Goal: Check status: Check status

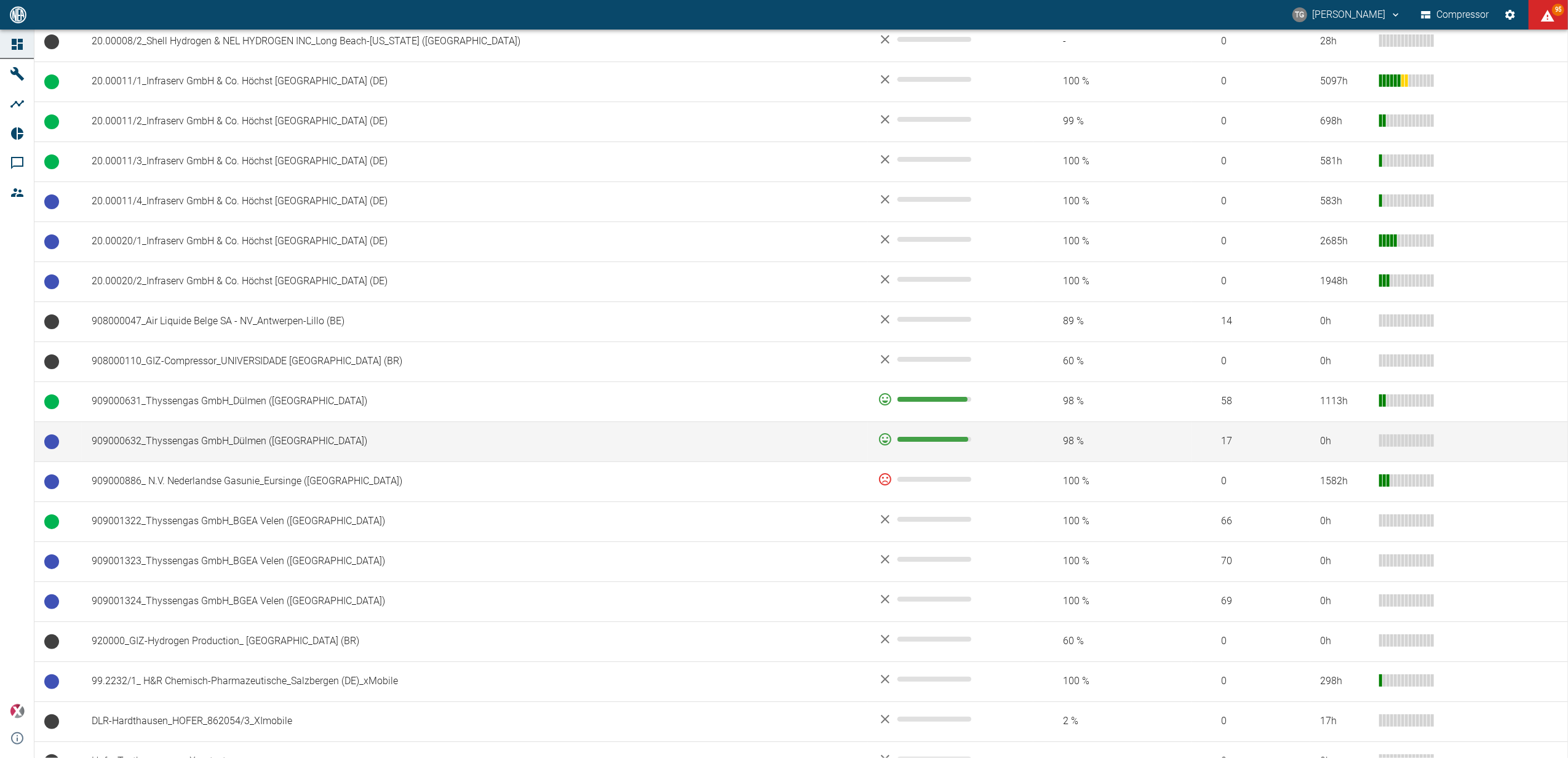
scroll to position [820, 0]
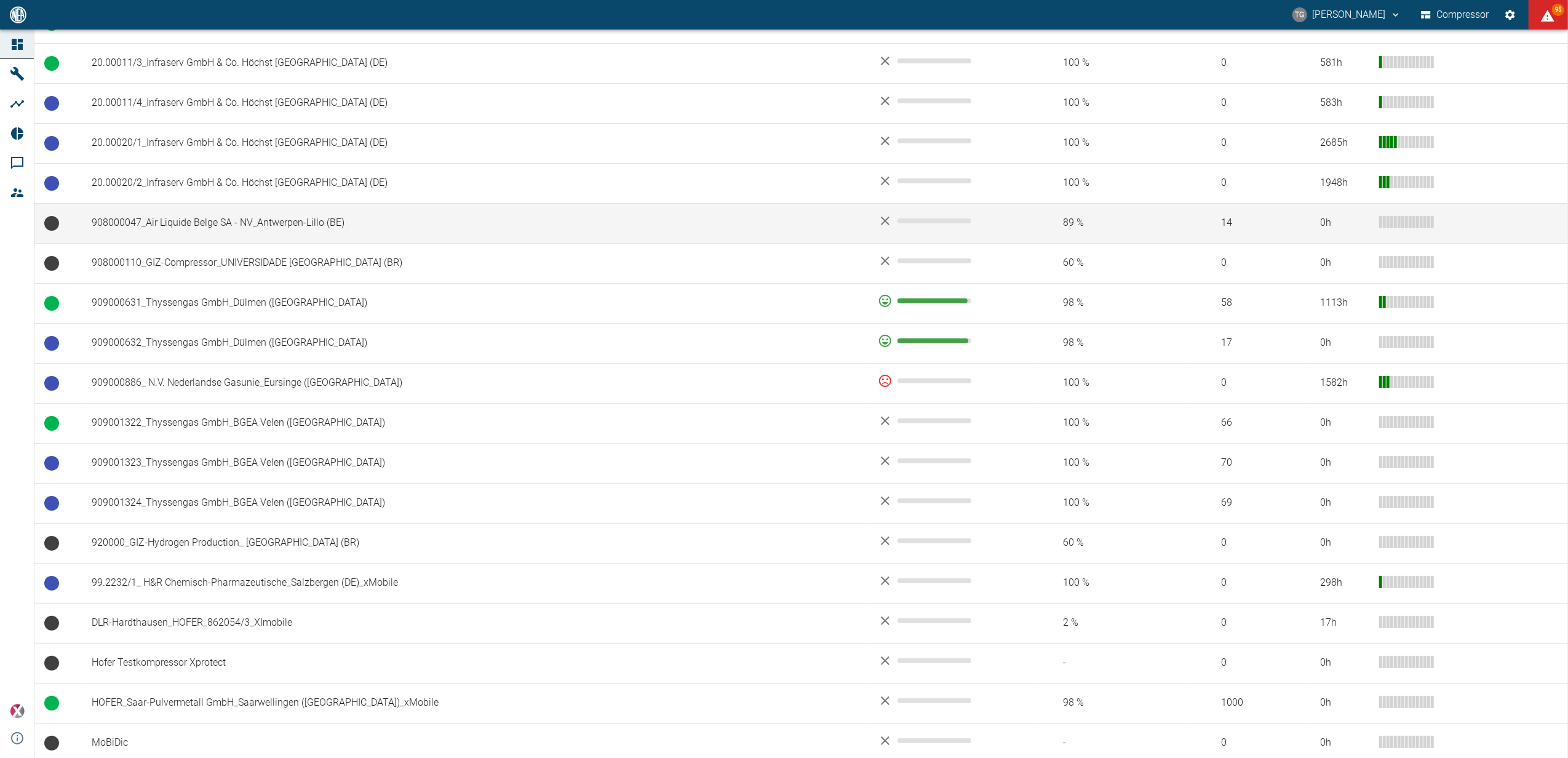
click at [178, 225] on td "908000047_Air Liquide Belge SA - NV_Antwerpen-Lillo (BE)" at bounding box center [475, 223] width 786 height 40
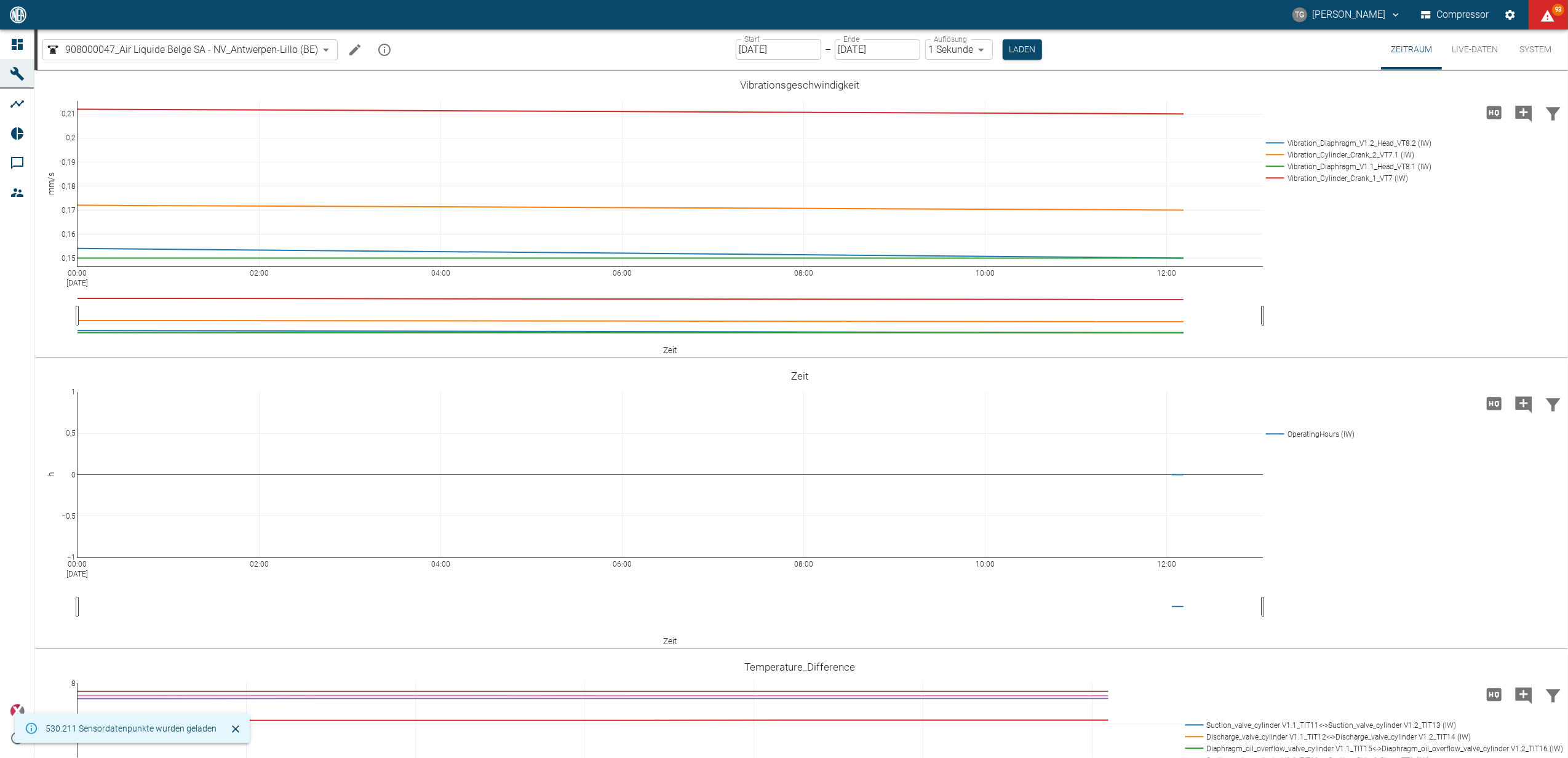
click at [1475, 47] on button "Live-Daten" at bounding box center [1475, 49] width 66 height 40
click at [754, 49] on input "[DATE]" at bounding box center [778, 49] width 85 height 20
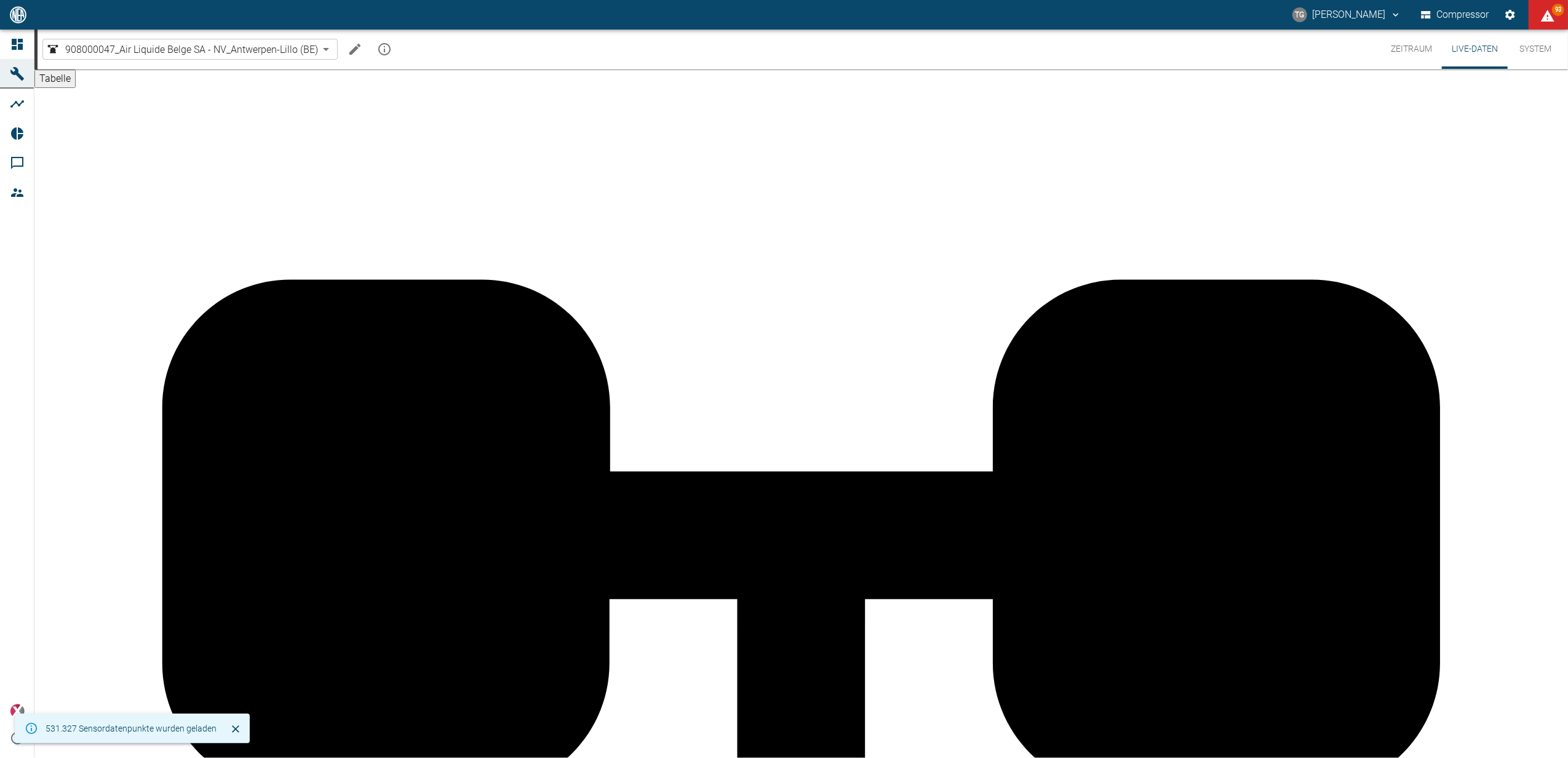
click at [1468, 47] on button "Live-Daten" at bounding box center [1475, 49] width 66 height 39
click at [1398, 47] on button "Zeitraum" at bounding box center [1411, 49] width 61 height 39
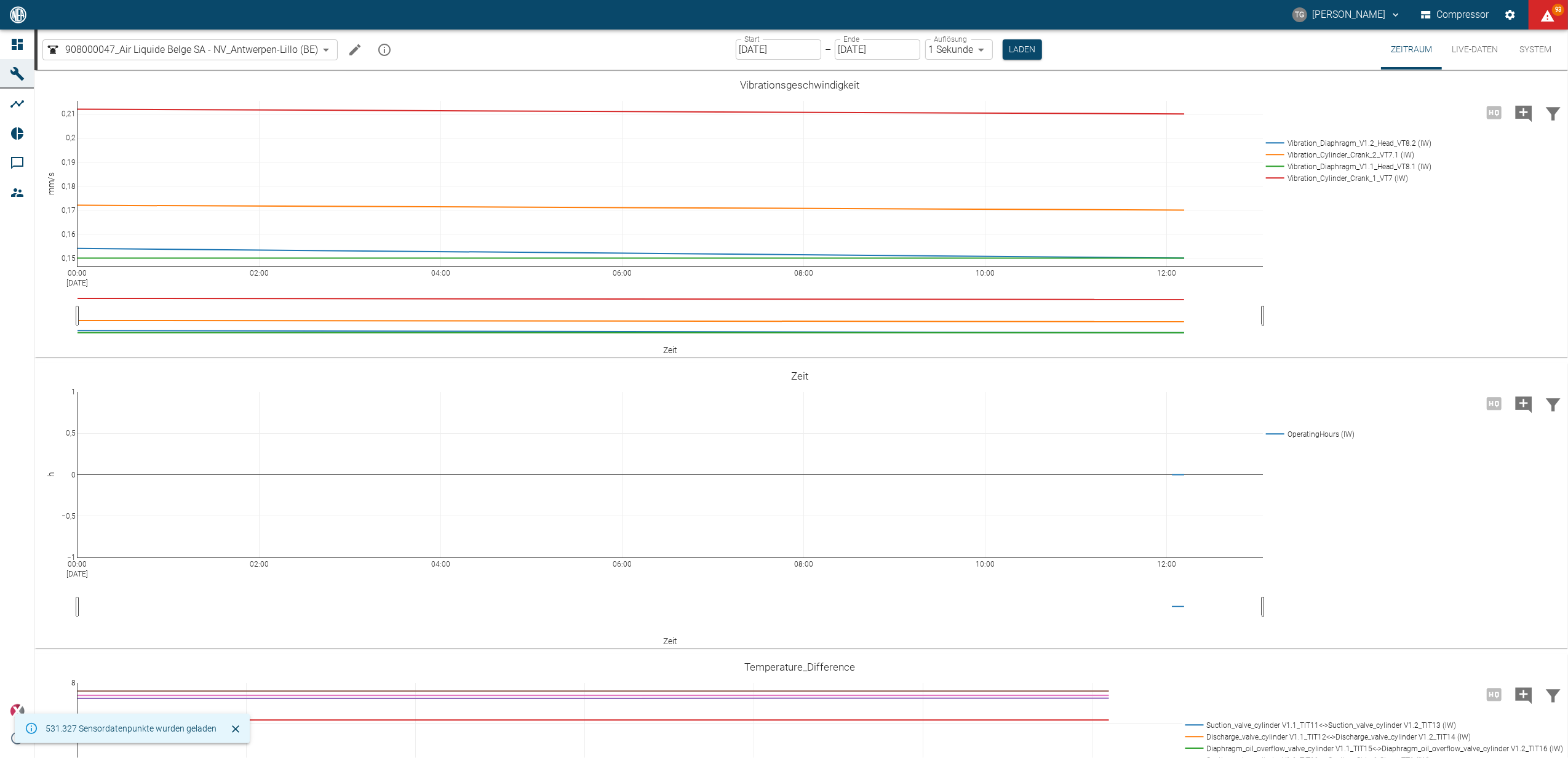
click at [768, 45] on input "[DATE]" at bounding box center [778, 49] width 85 height 20
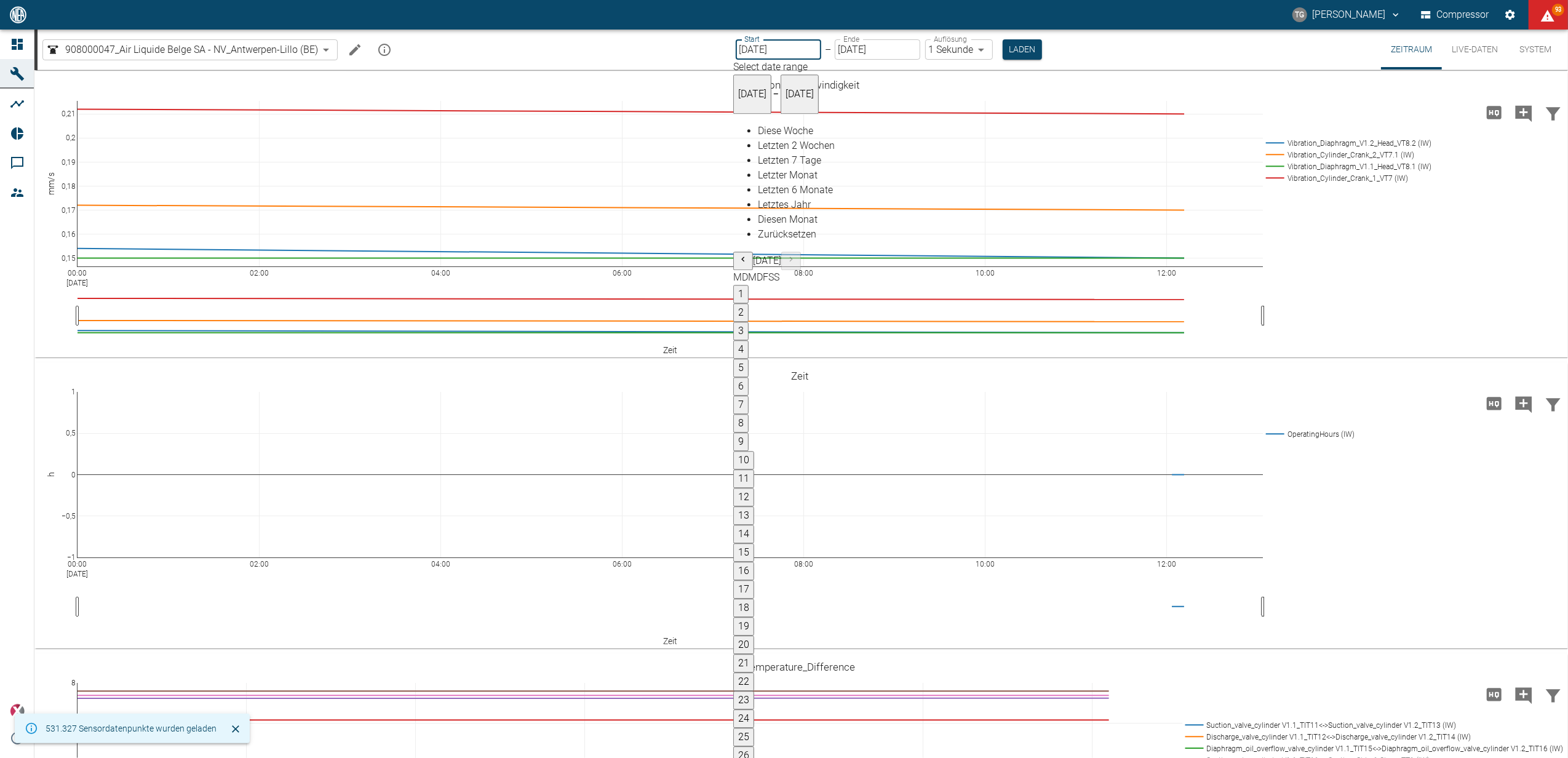
type input "[DATE]"
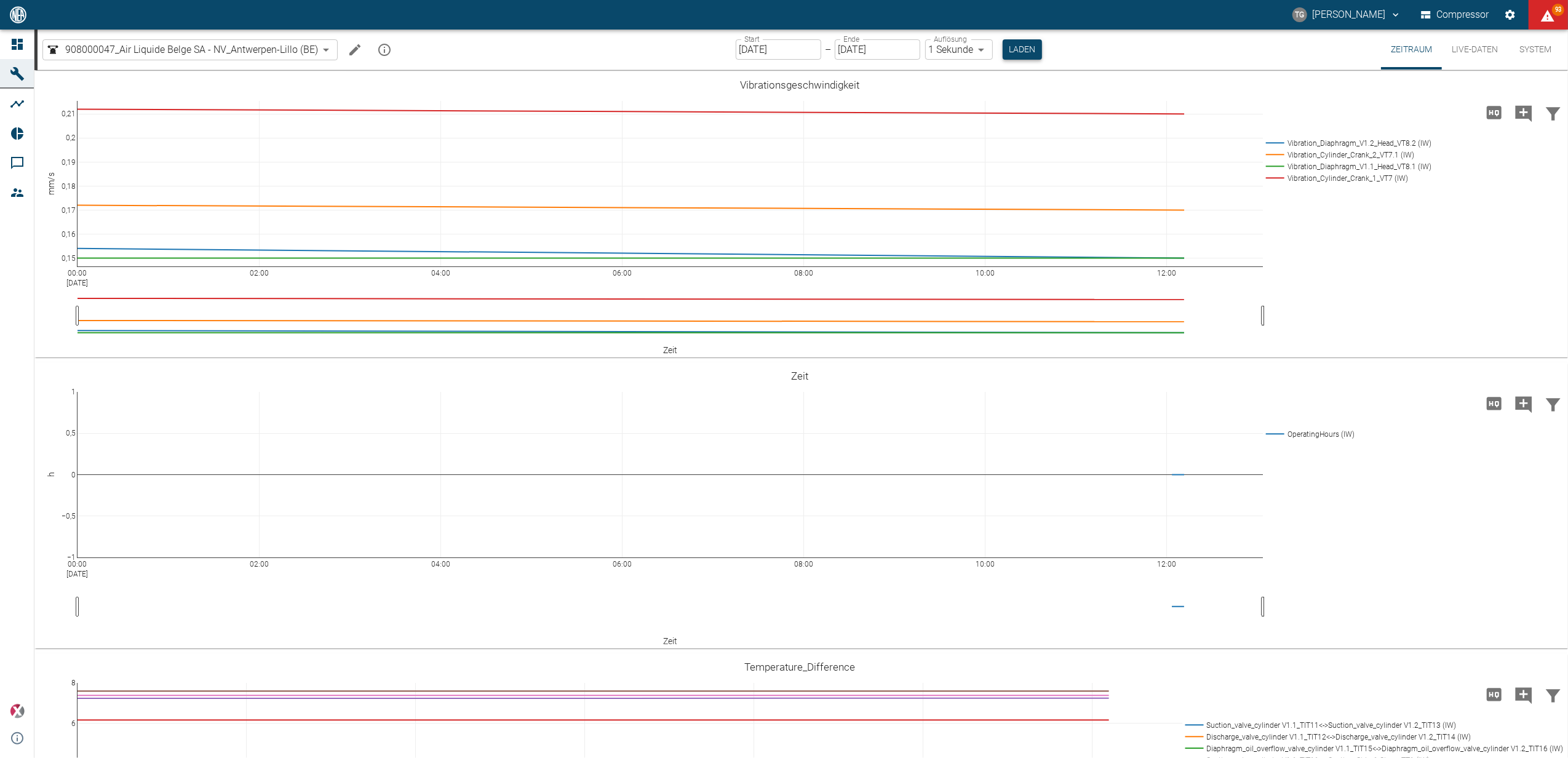
click at [1007, 52] on button "Laden" at bounding box center [1022, 49] width 39 height 20
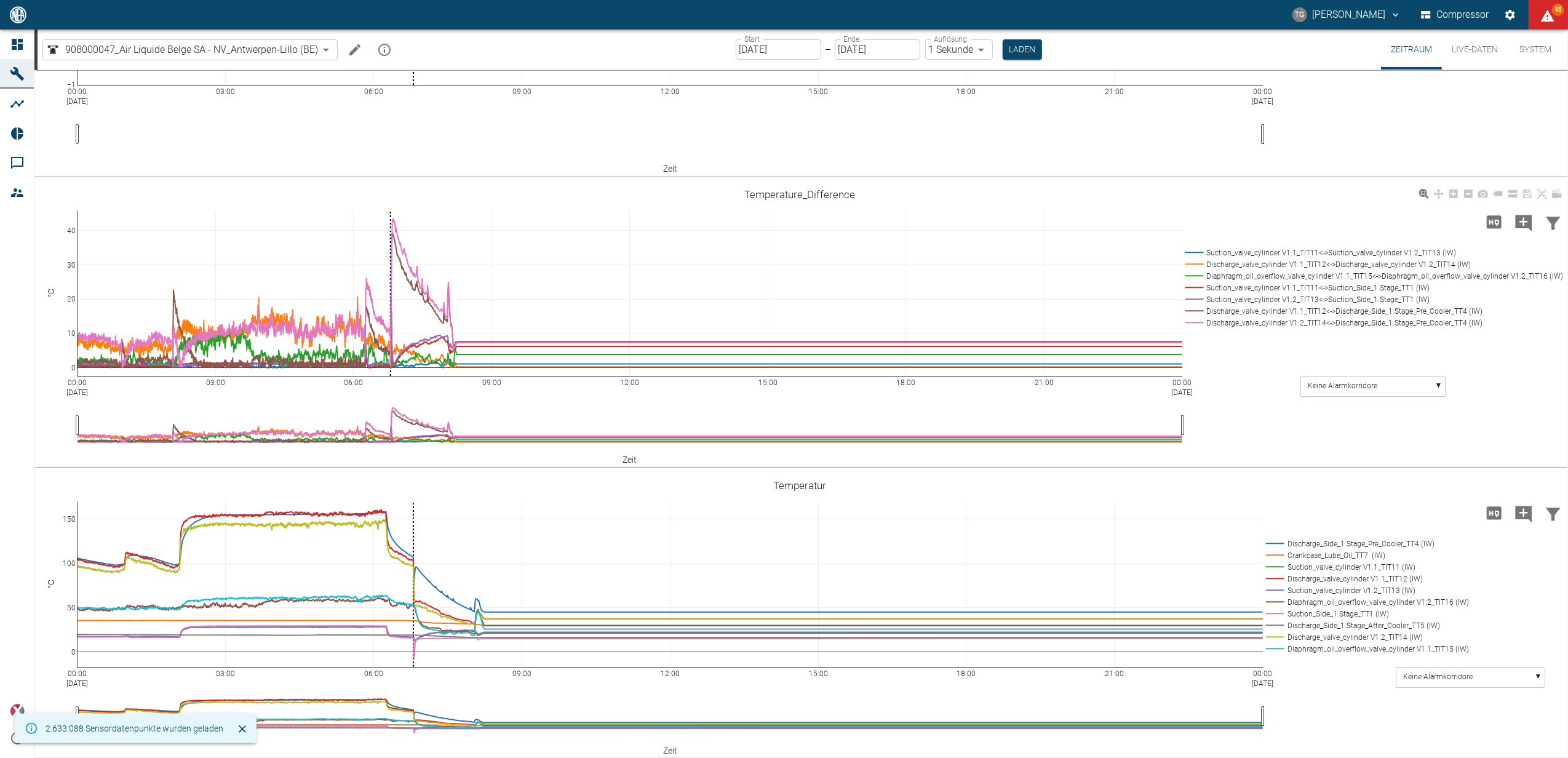
scroll to position [410, 0]
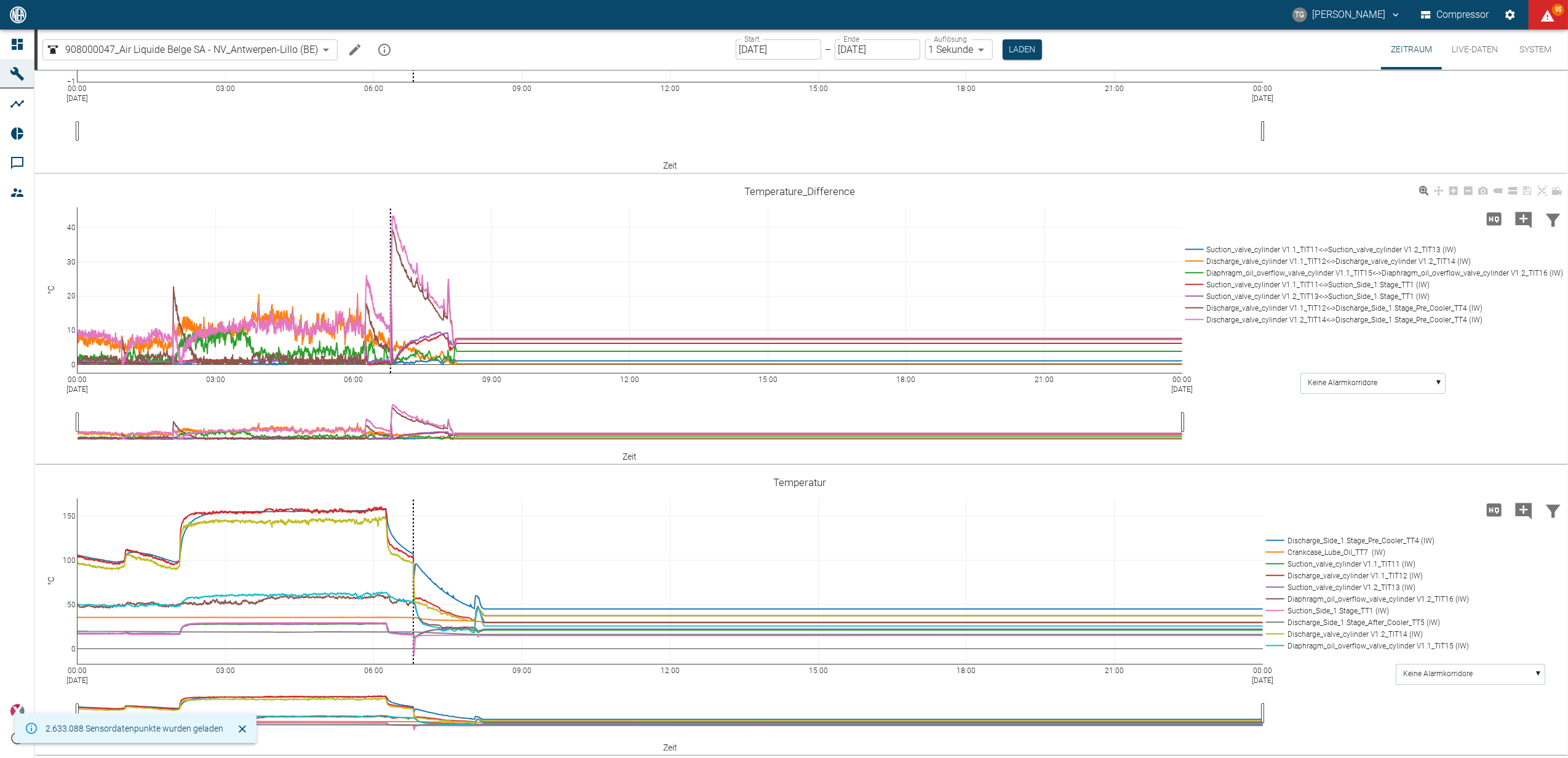
click at [1196, 255] on rect at bounding box center [1372, 249] width 380 height 12
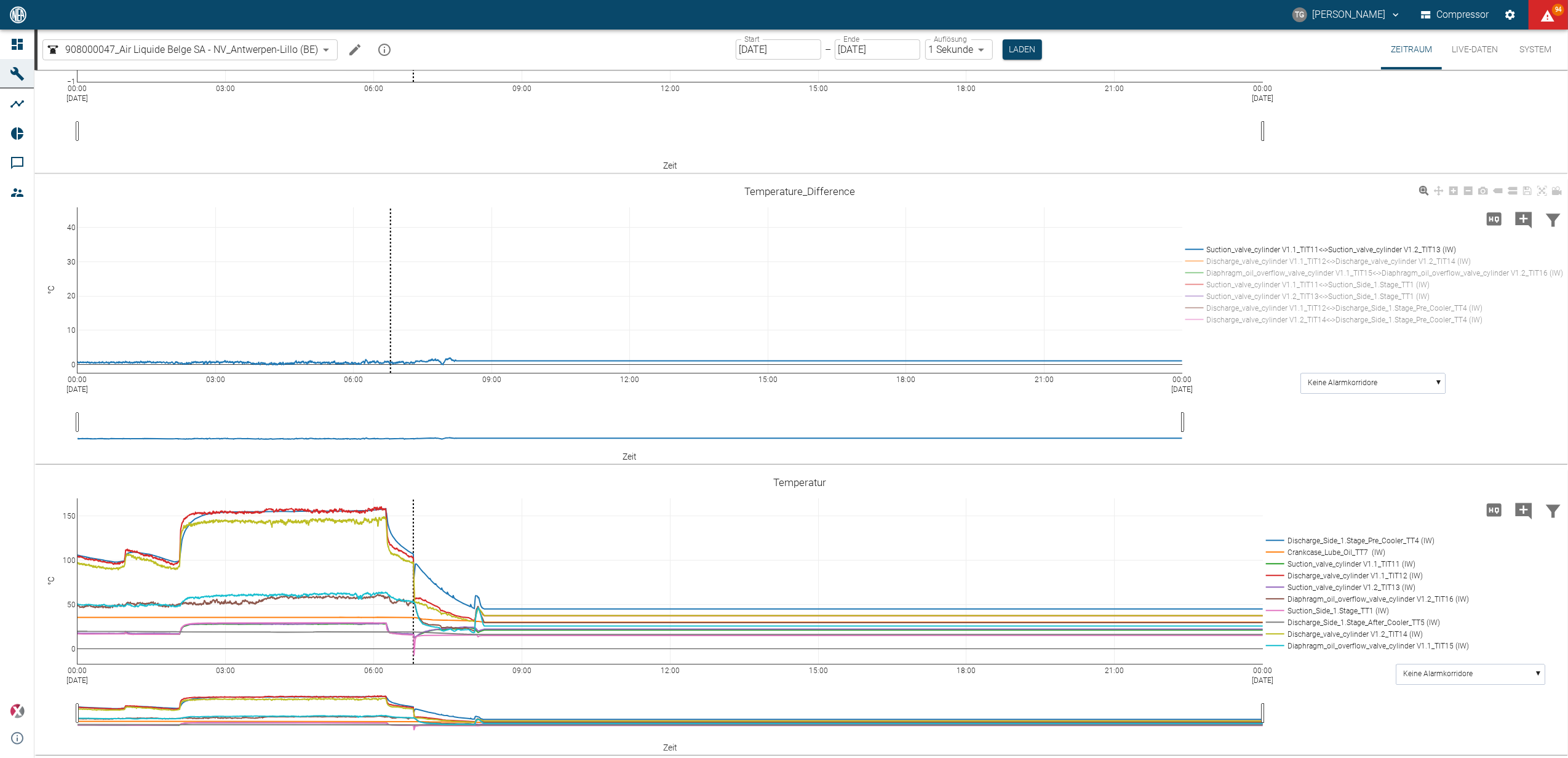
click at [1194, 267] on rect at bounding box center [1372, 261] width 380 height 12
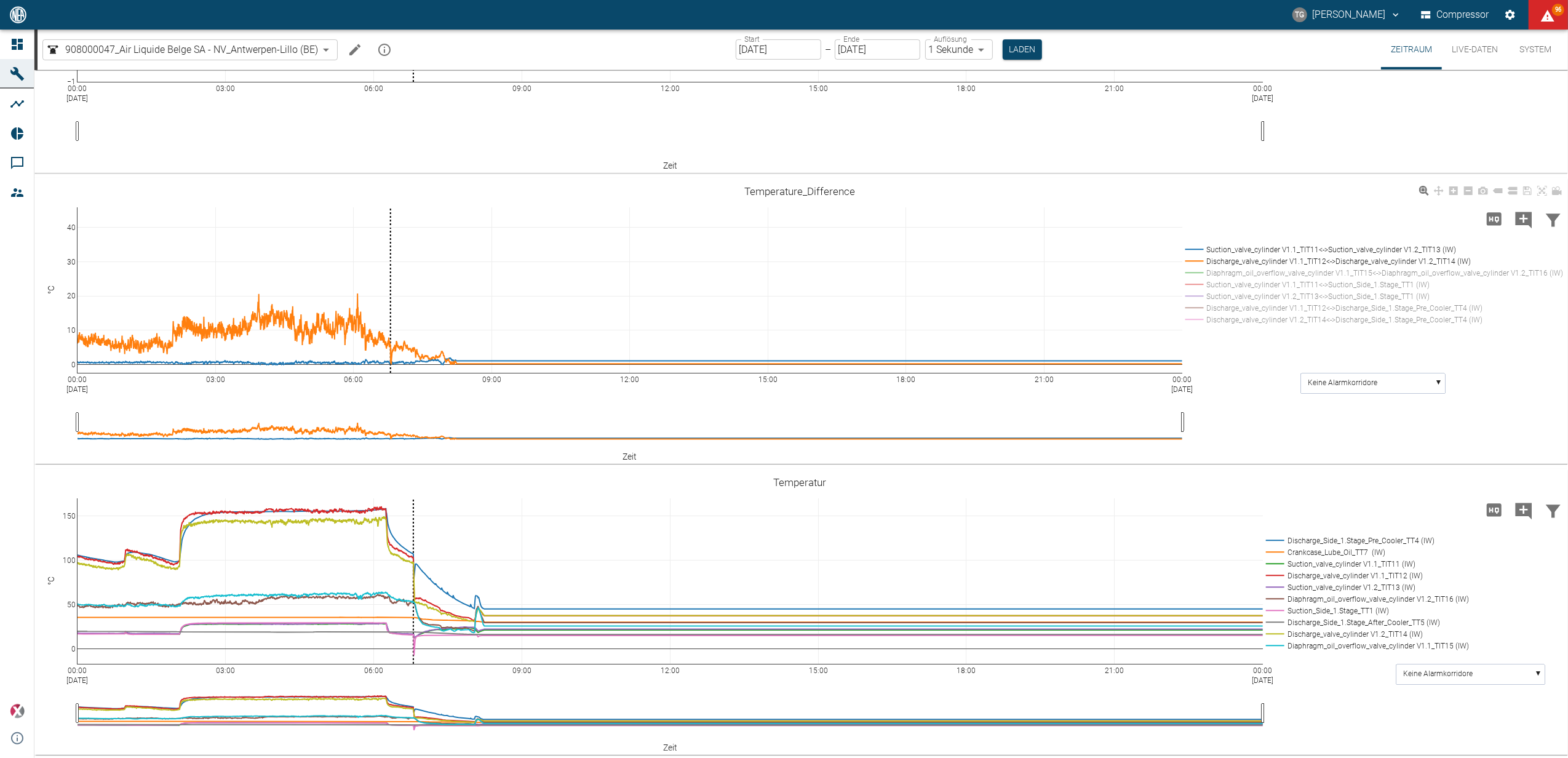
click at [1199, 255] on rect at bounding box center [1372, 249] width 380 height 12
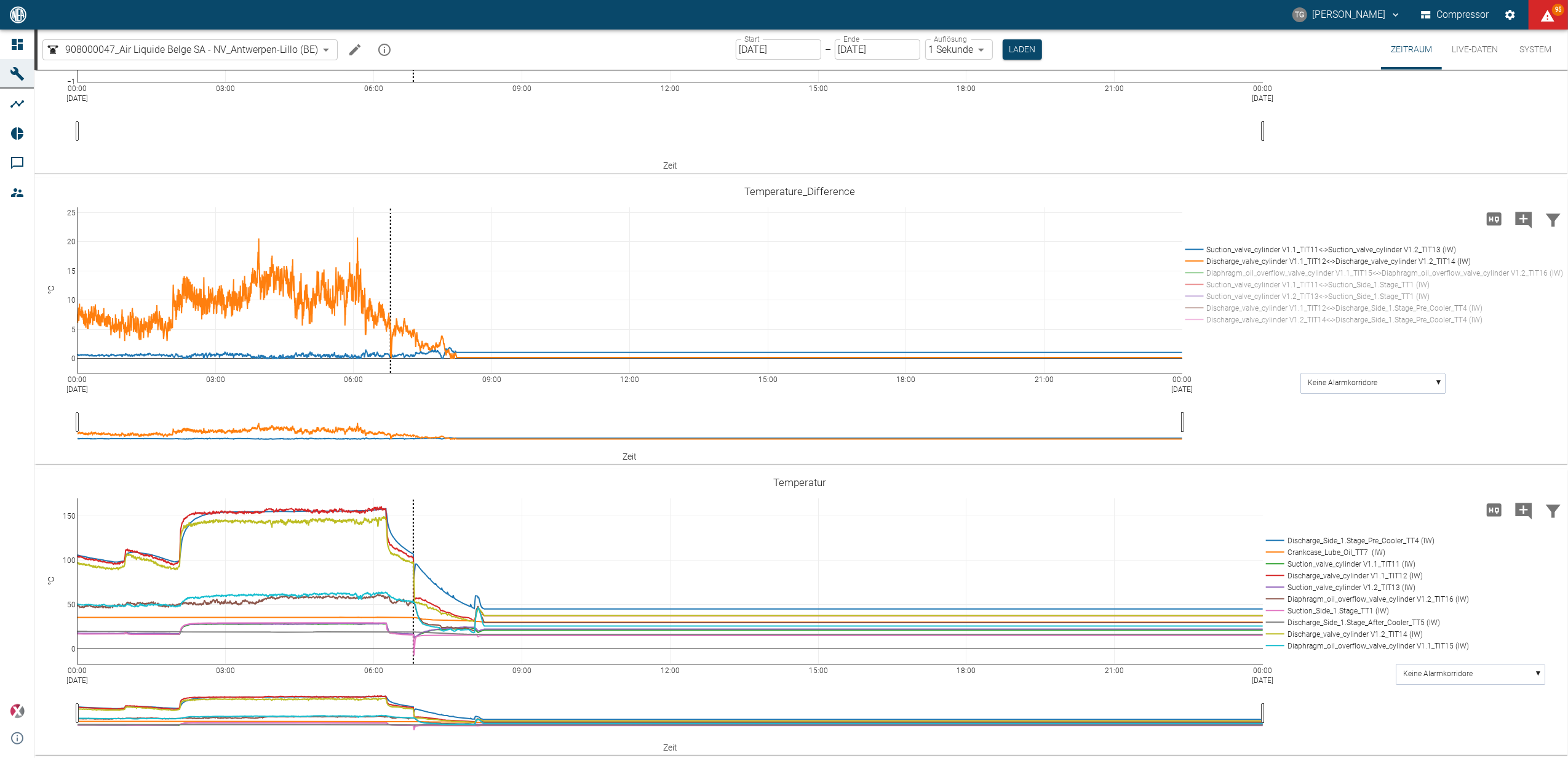
drag, startPoint x: 68, startPoint y: 282, endPoint x: 77, endPoint y: 246, distance: 37.1
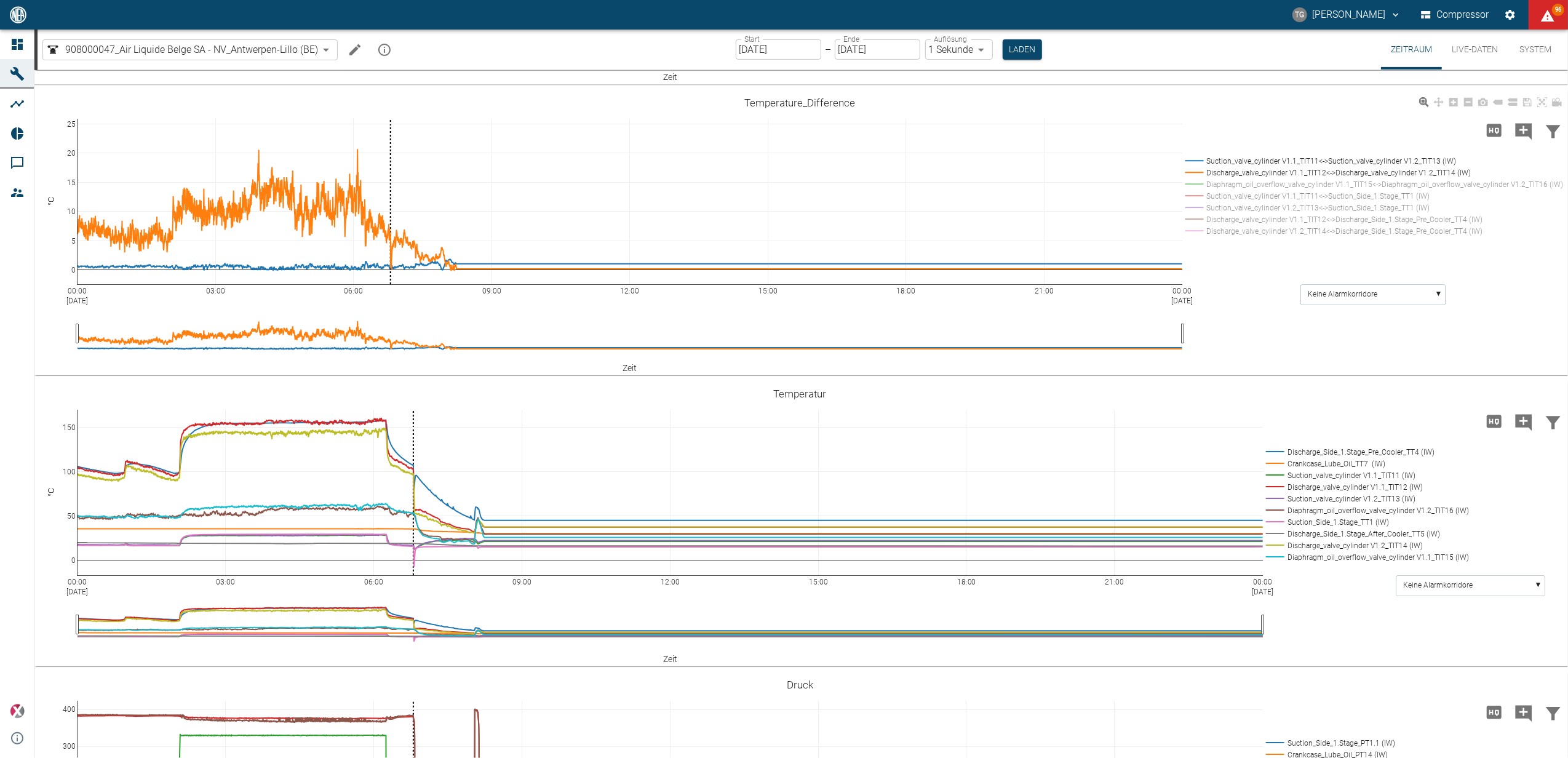
scroll to position [492, 0]
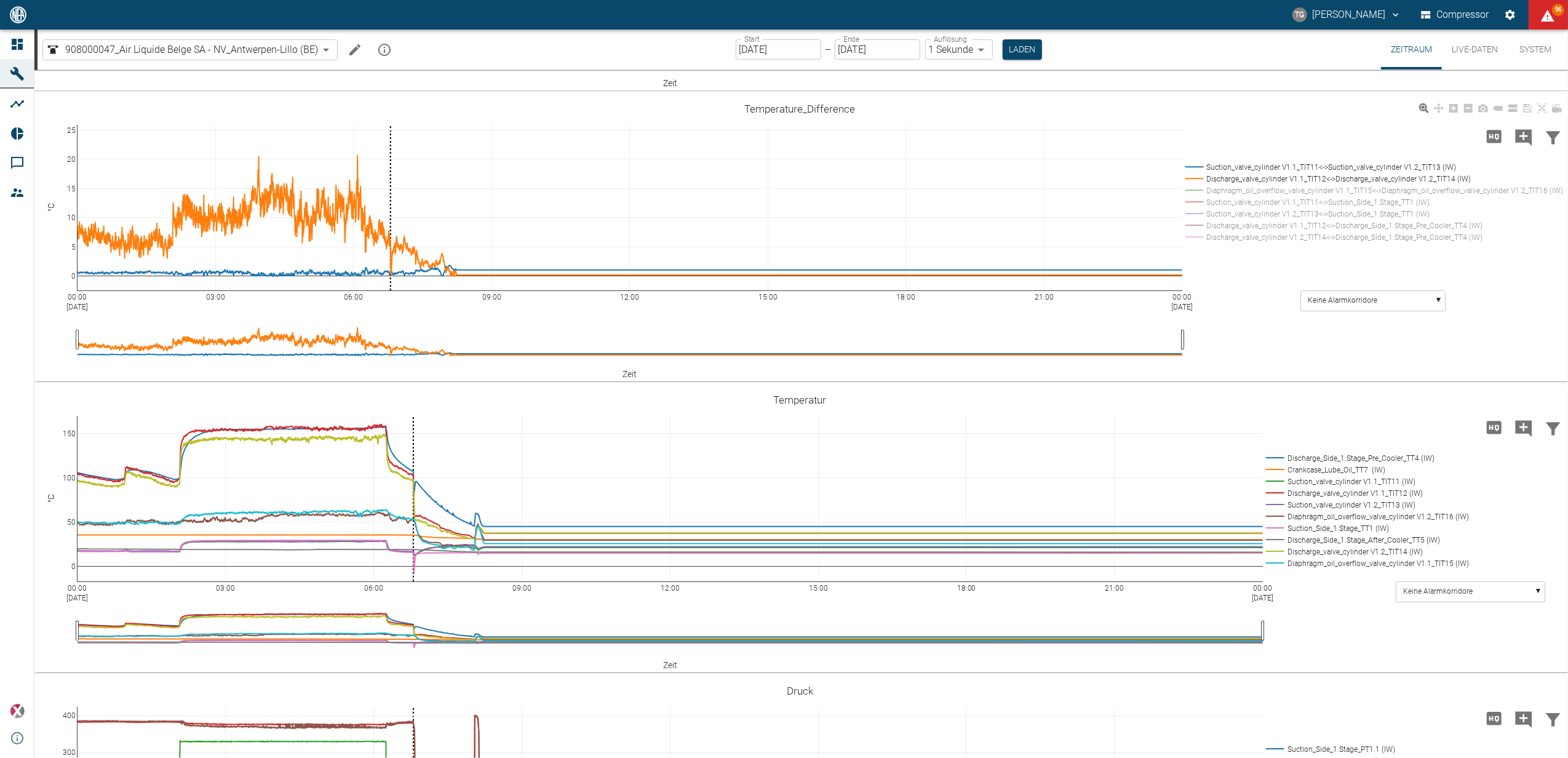
click at [64, 197] on div "00:00 [DATE] 03:00 06:00 09:00 12:00 15:00 18:00 21:00 00:00 [DATE] 0 5 10 15 2…" at bounding box center [800, 239] width 1531 height 277
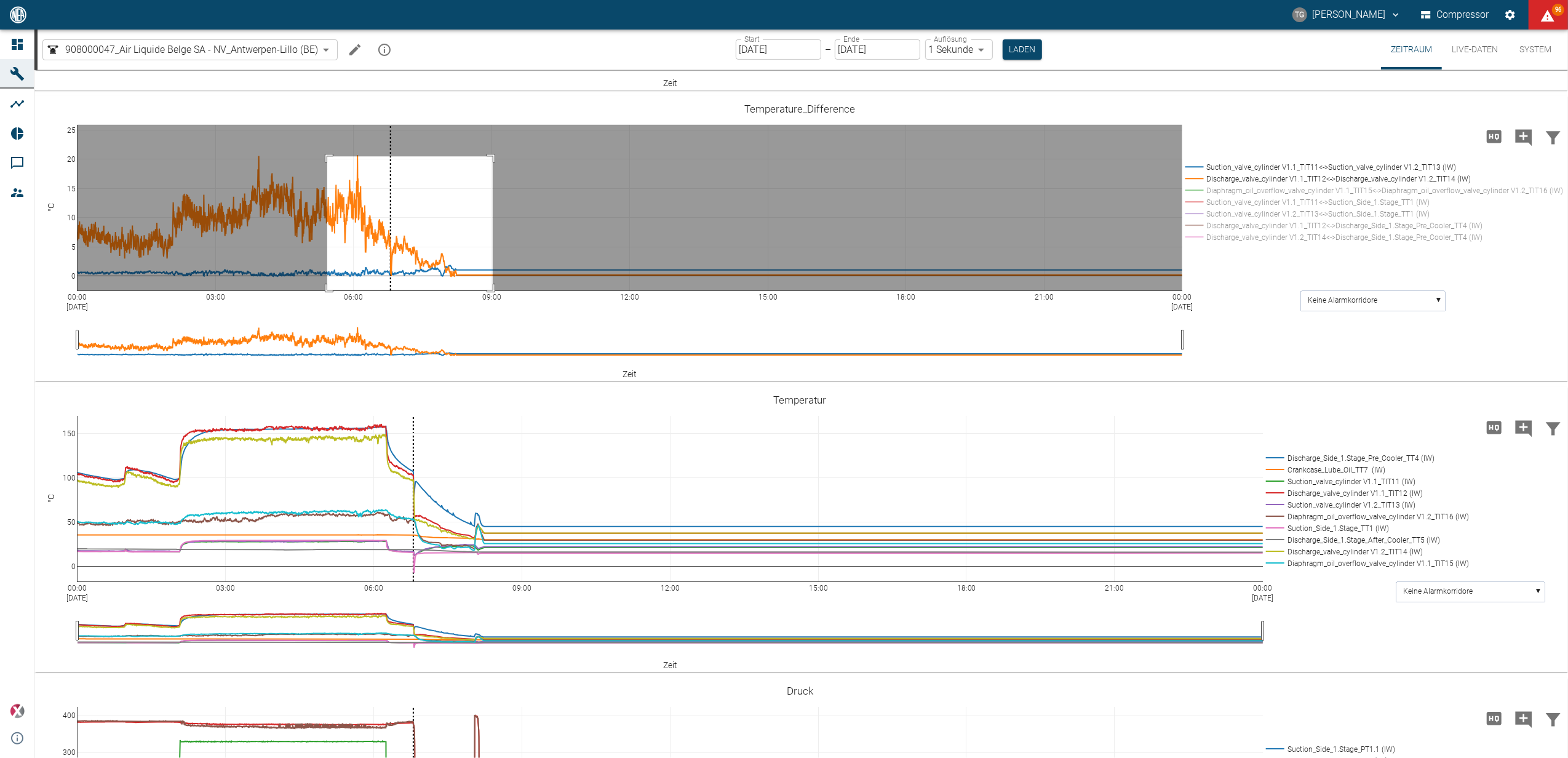
drag, startPoint x: 327, startPoint y: 222, endPoint x: 493, endPoint y: 355, distance: 212.7
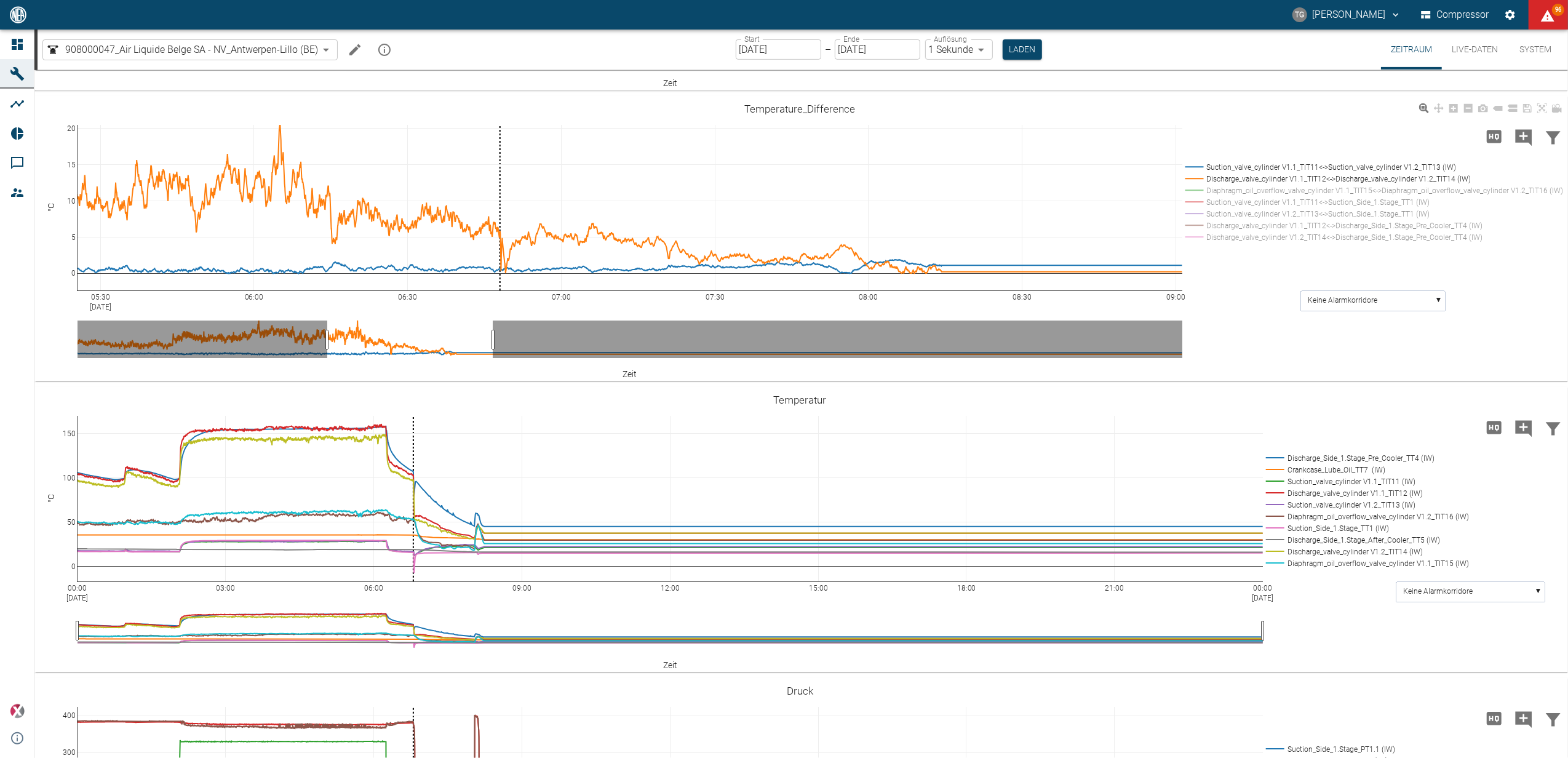
click at [1196, 173] on rect at bounding box center [1372, 167] width 380 height 12
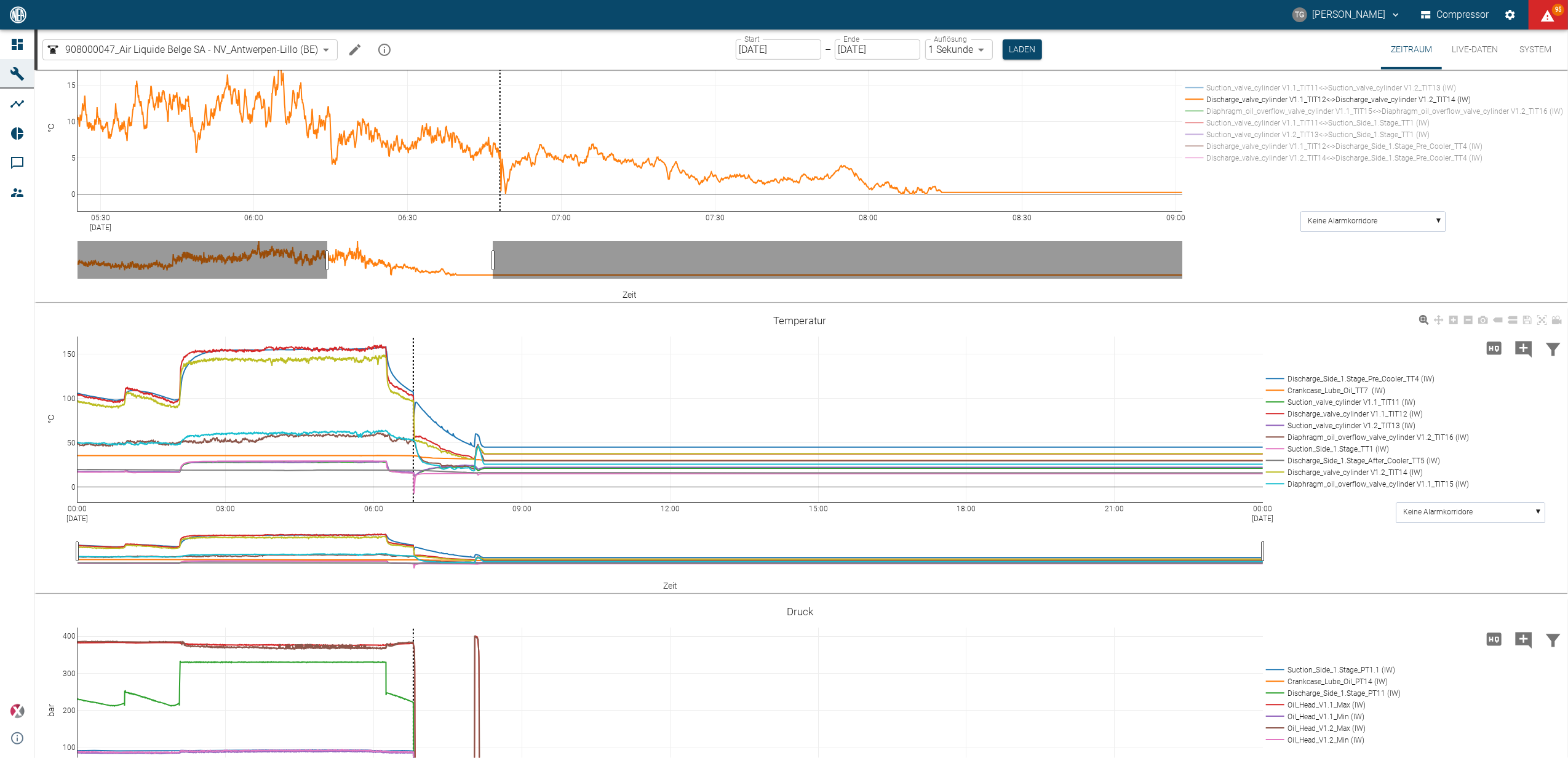
scroll to position [574, 0]
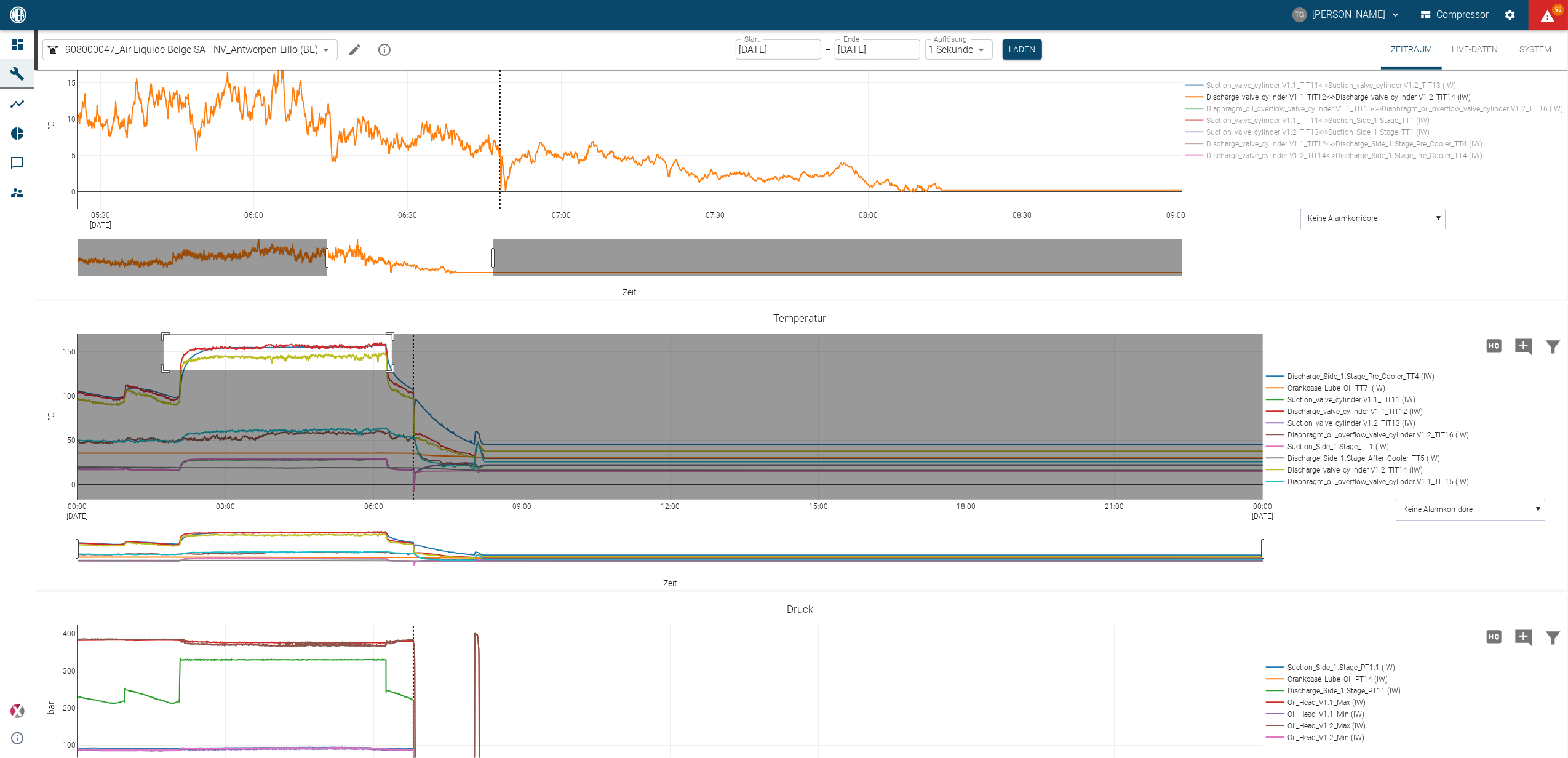
drag, startPoint x: 392, startPoint y: 400, endPoint x: 164, endPoint y: 435, distance: 230.7
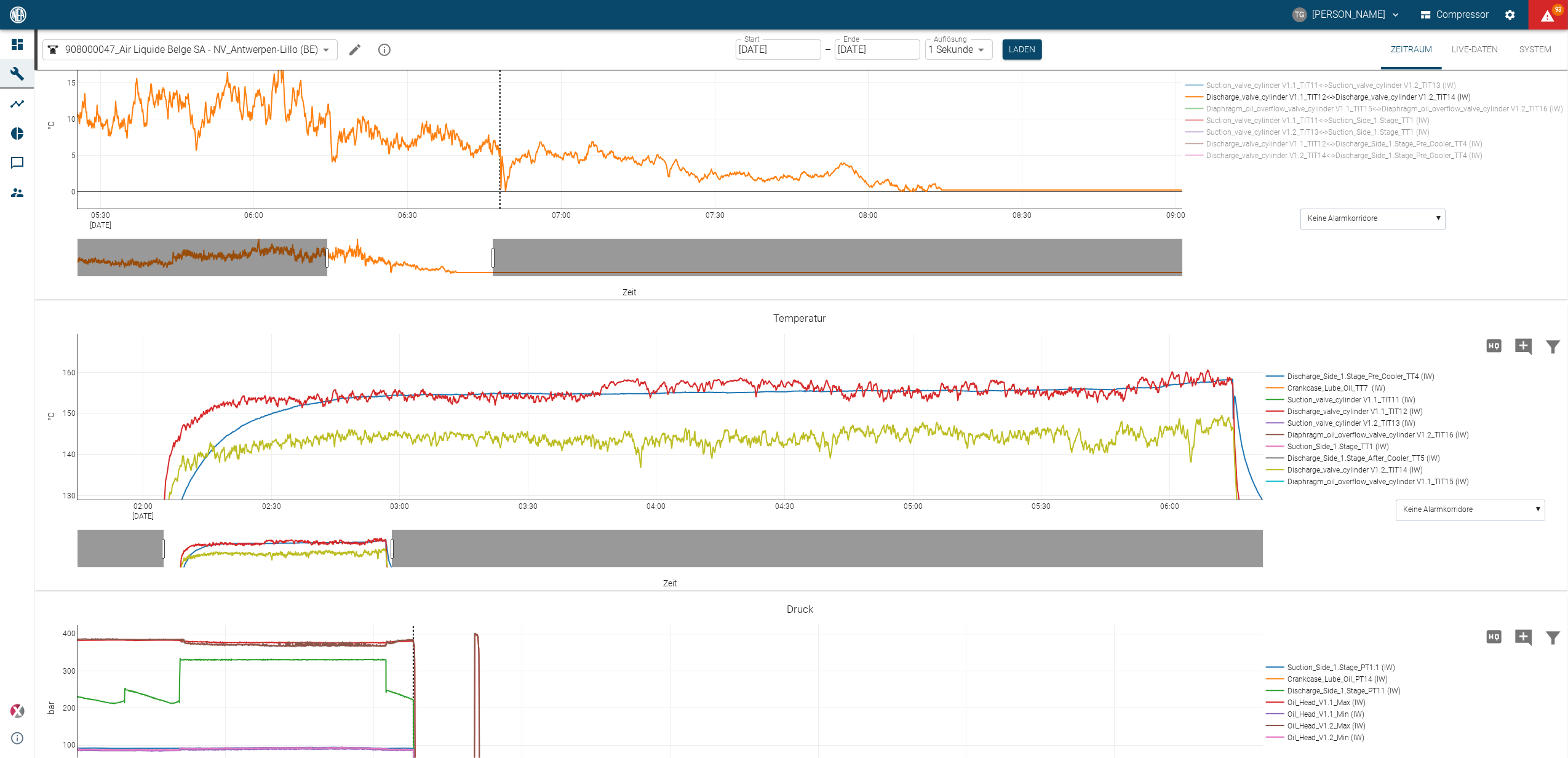
click at [1281, 369] on div "00:00 [DATE] 03:00 06:00 09:00 12:00 15:00 18:00 21:00 00:00 [DATE] 0 10 20 30 …" at bounding box center [801, 416] width 1533 height 1840
